Goal: Information Seeking & Learning: Learn about a topic

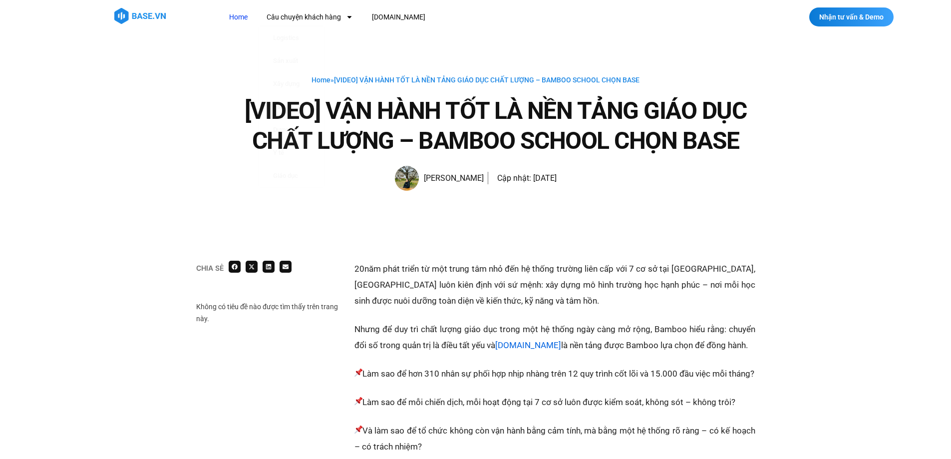
click at [237, 17] on link "Home" at bounding box center [238, 17] width 33 height 18
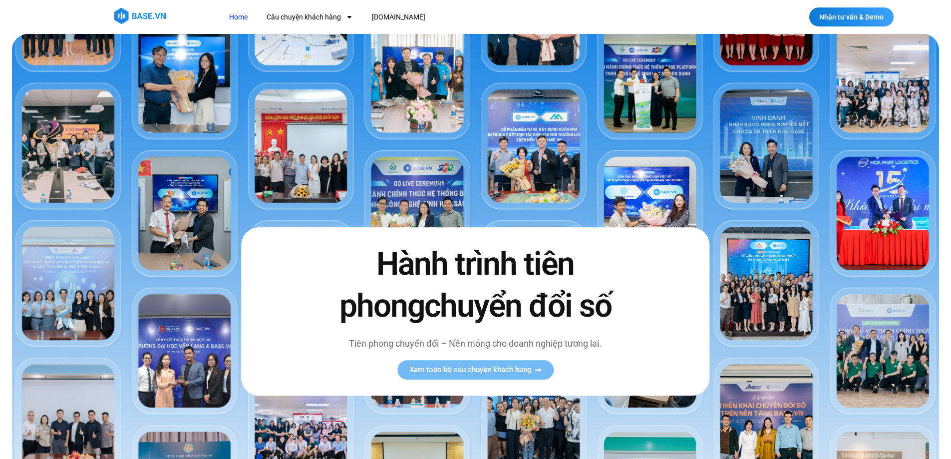
click at [153, 19] on img at bounding box center [139, 16] width 51 height 16
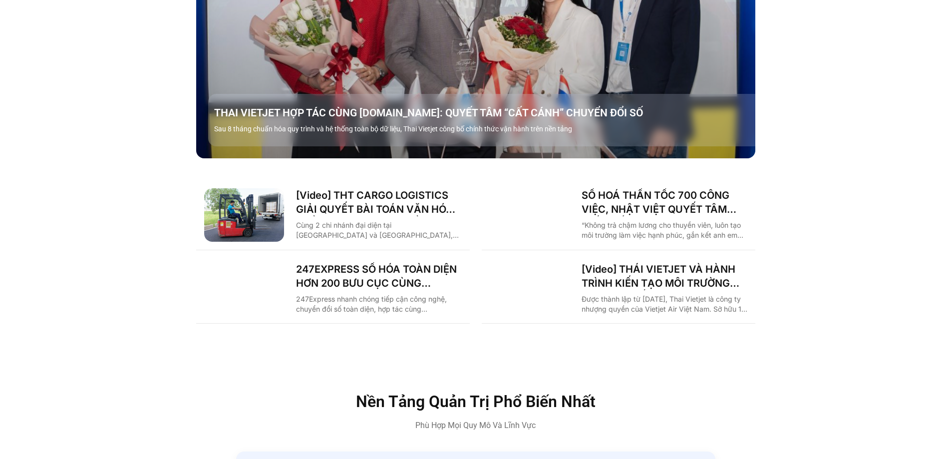
scroll to position [1448, 0]
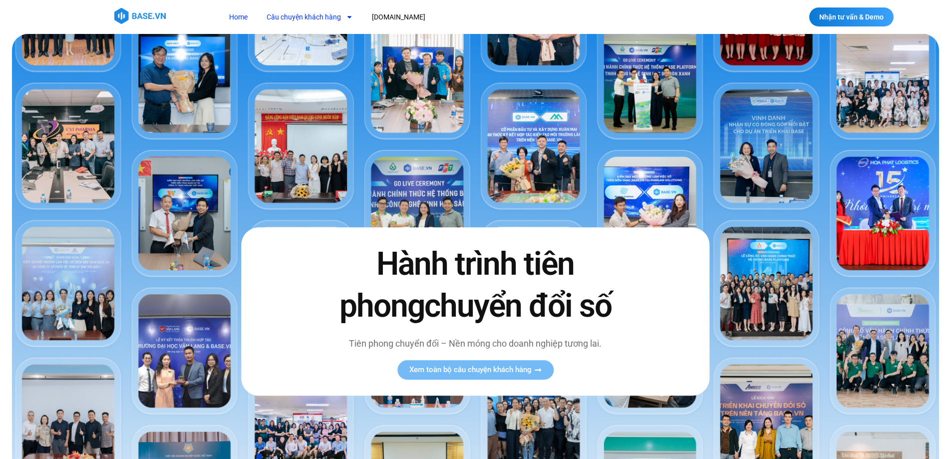
click at [326, 13] on link "Câu chuyện khách hàng" at bounding box center [309, 17] width 101 height 18
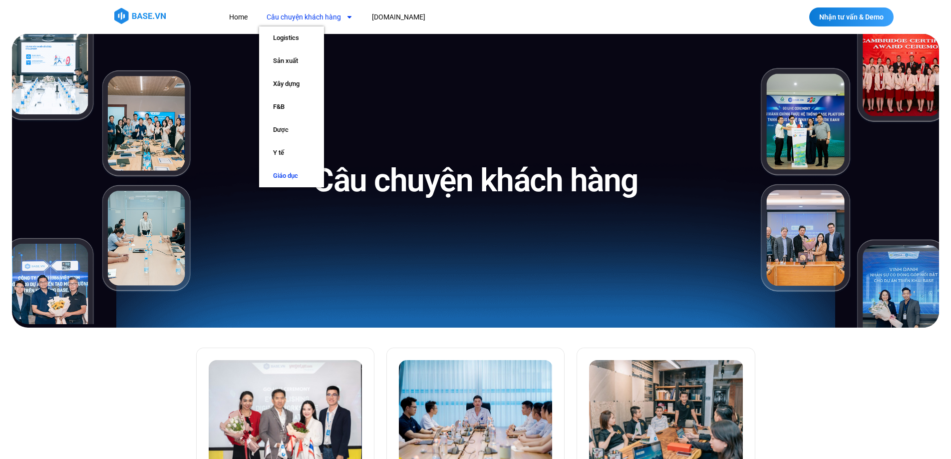
click at [299, 173] on link "Giáo dục" at bounding box center [291, 175] width 65 height 23
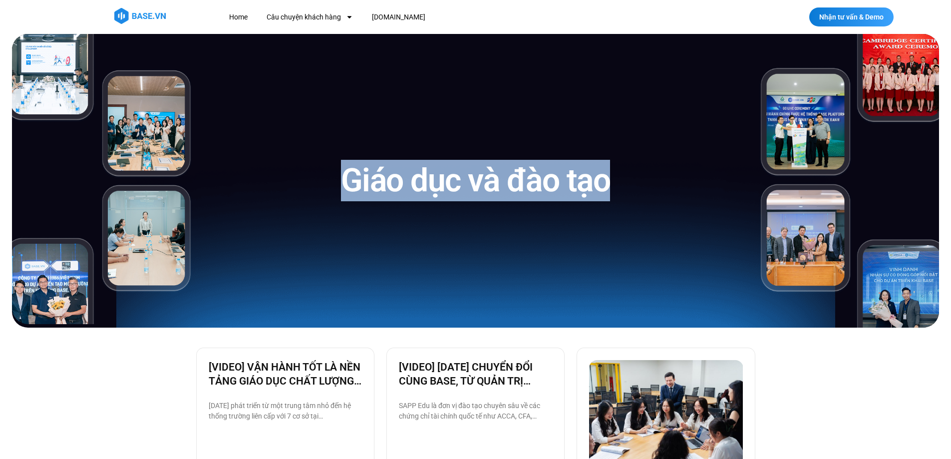
drag, startPoint x: 339, startPoint y: 181, endPoint x: 631, endPoint y: 171, distance: 291.7
click at [631, 171] on div "Giáo dục và đào tạo" at bounding box center [475, 181] width 544 height 294
copy h1 "Giáo dục và đào tạo"
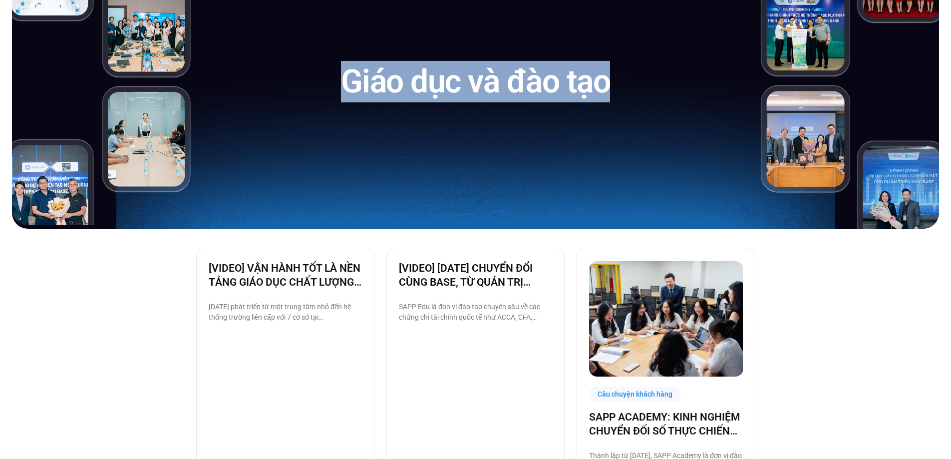
scroll to position [100, 0]
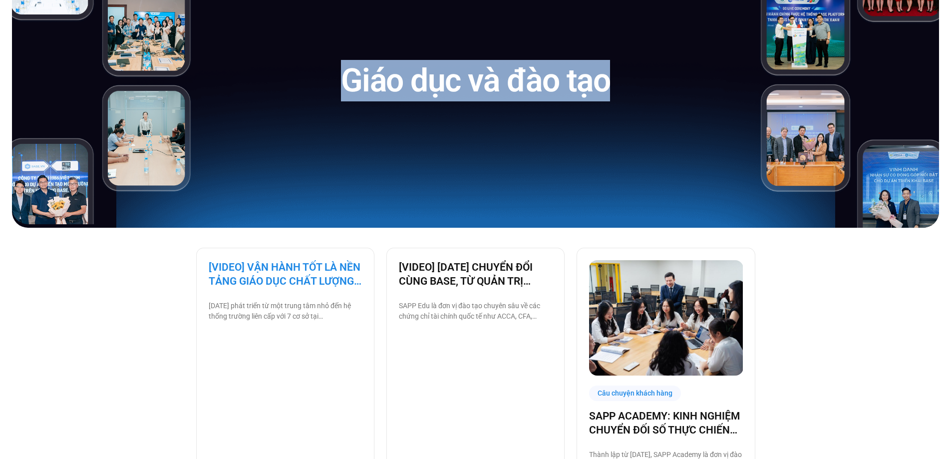
click at [289, 280] on link "[VIDEO] VẬN HÀNH TỐT LÀ NỀN TẢNG GIÁO DỤC CHẤT LƯỢNG – BAMBOO SCHOOL CHỌN BASE" at bounding box center [285, 274] width 153 height 28
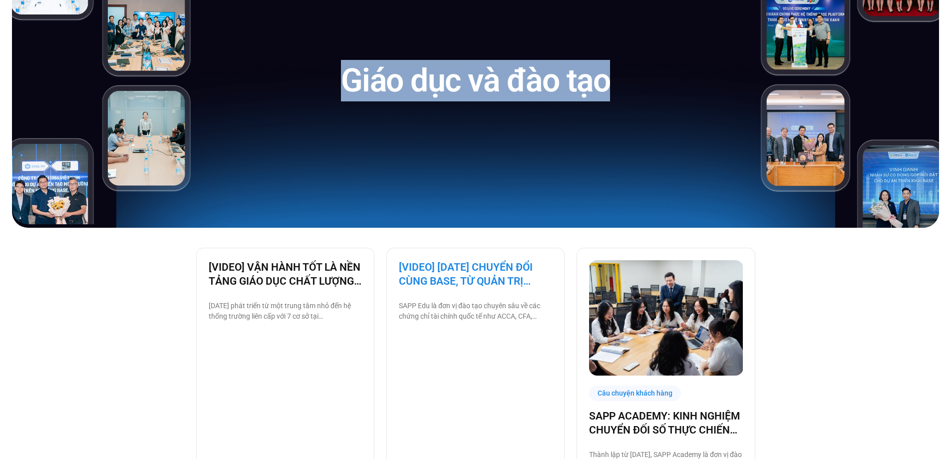
click at [518, 278] on link "[VIDEO] [DATE] CHUYỂN ĐỔI CÙNG BASE, TỪ QUẢN TRỊ NHÂN SỰ ĐẾN VẬN HÀNH TOÀN BỘ T…" at bounding box center [475, 274] width 153 height 28
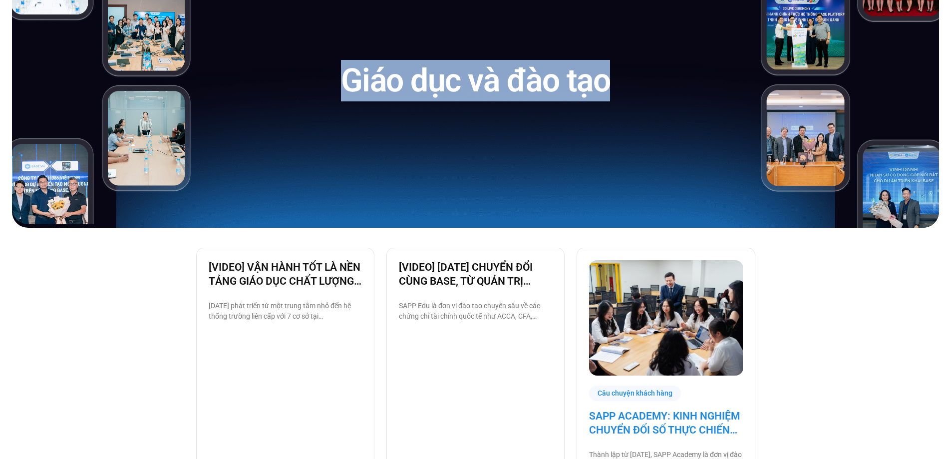
click at [655, 424] on link "SAPP ACADEMY: KINH NGHIỆM CHUYỂN ĐỐI SỐ THỰC CHIẾN TỪ TƯ DUY QUẢN TRỊ VỮNG" at bounding box center [665, 423] width 153 height 28
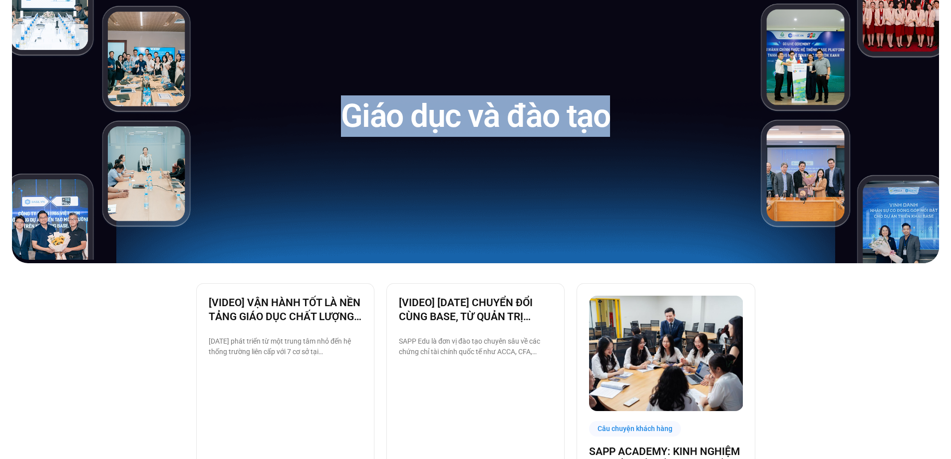
scroll to position [0, 0]
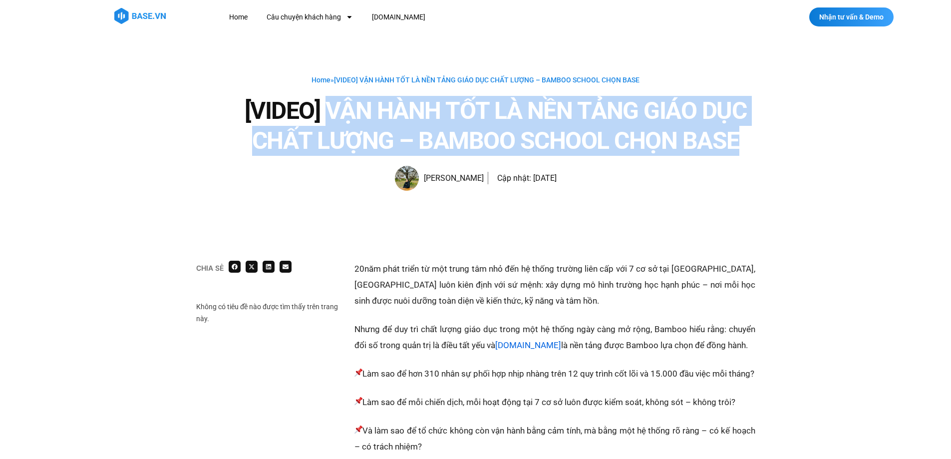
drag, startPoint x: 325, startPoint y: 102, endPoint x: 798, endPoint y: 138, distance: 474.1
click at [798, 138] on div "Home » [VIDEO] VẬN HÀNH TỐT LÀ NỀN TẢNG GIÁO DỤC CHẤT LƯỢNG – BAMBOO SCHOOL CHỌ…" at bounding box center [475, 127] width 951 height 187
copy h1 "VẬN HÀNH TỐT LÀ NỀN TẢNG GIÁO DỤC CHẤT LƯỢNG – BAMBOO SCHOOL CHỌN BASE"
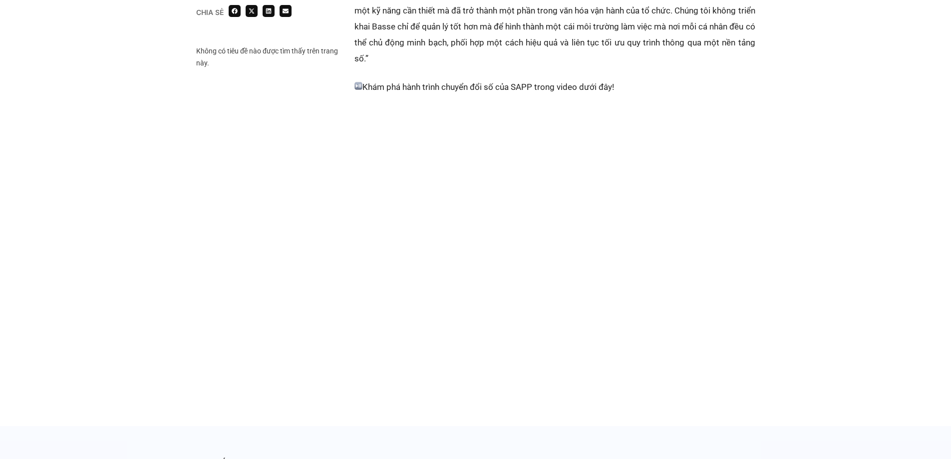
scroll to position [599, 0]
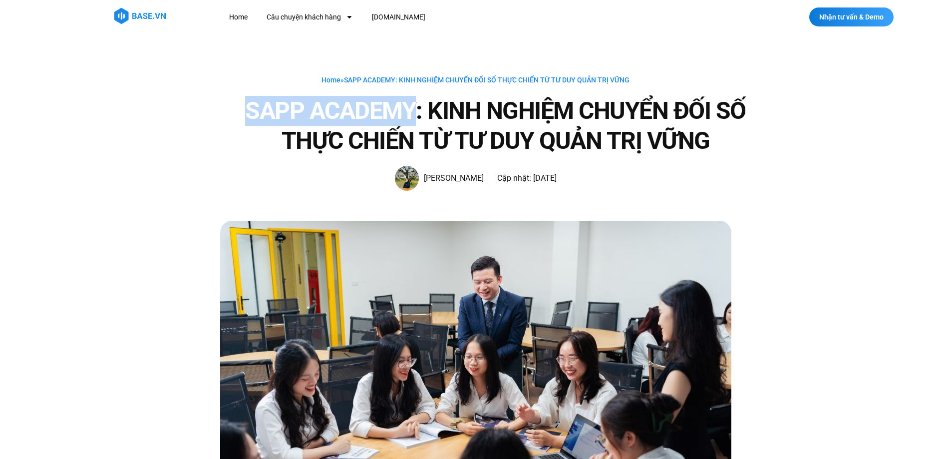
drag, startPoint x: 245, startPoint y: 107, endPoint x: 412, endPoint y: 108, distance: 167.2
click at [412, 108] on h1 "SAPP ACADEMY: KINH NGHIỆM CHUYỂN ĐỐI SỐ THỰC CHIẾN TỪ TƯ DUY QUẢN TRỊ VỮNG" at bounding box center [495, 126] width 519 height 60
copy h1 "SAPP ACADEMY"
